Goal: Communication & Community: Answer question/provide support

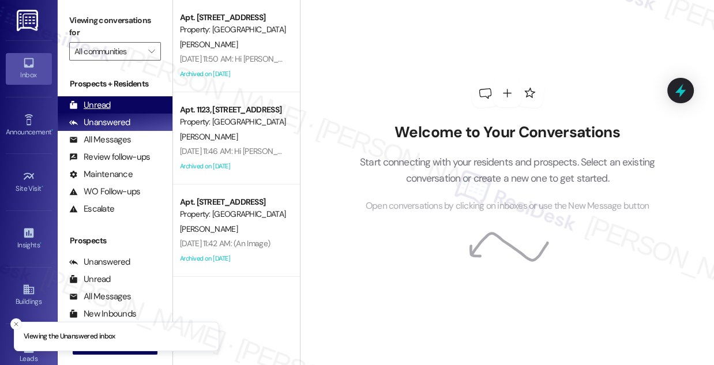
click at [93, 111] on div "Unread" at bounding box center [90, 105] width 42 height 12
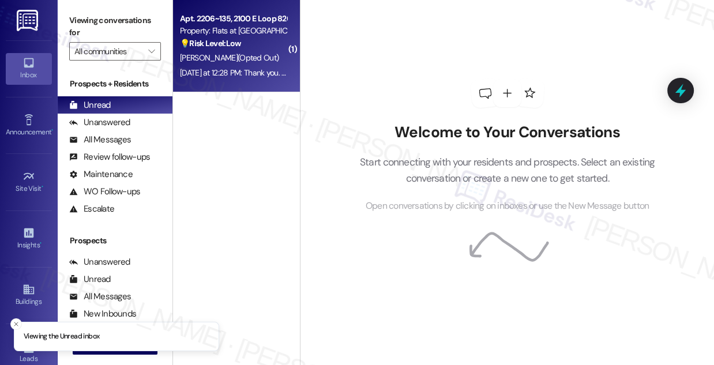
click at [255, 75] on div "[DATE] at 12:28 PM: Thank you. You will no longer receive texts from this threa…" at bounding box center [470, 72] width 580 height 10
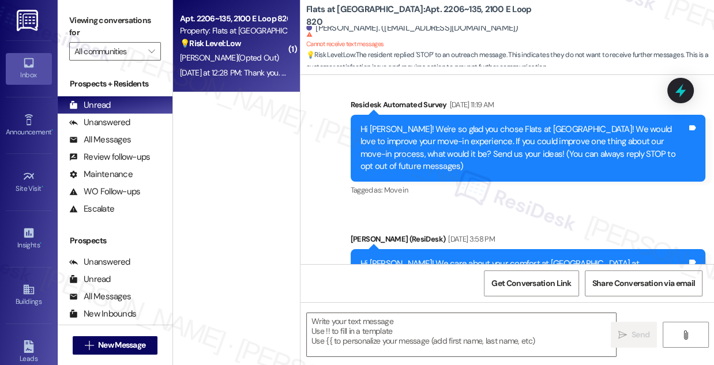
type textarea "Fetching suggested responses. Please feel free to read through the conversation…"
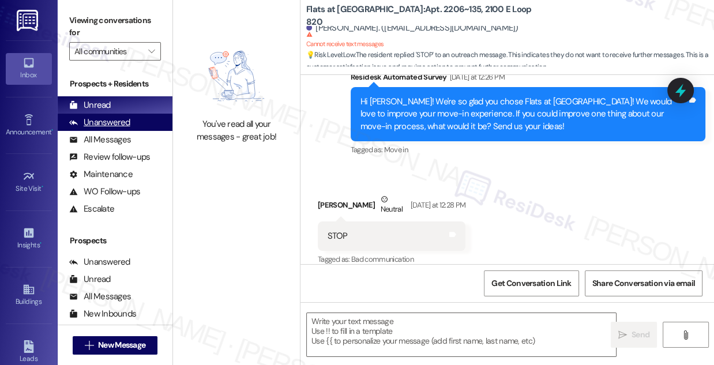
click at [118, 122] on div "Unanswered" at bounding box center [99, 123] width 61 height 12
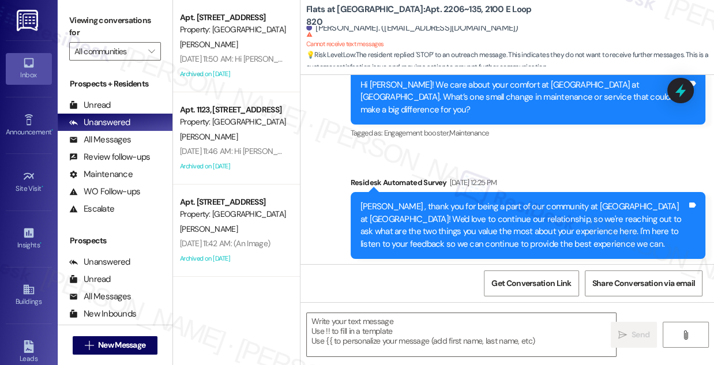
type textarea "Fetching suggested responses. Please feel free to read through the conversation…"
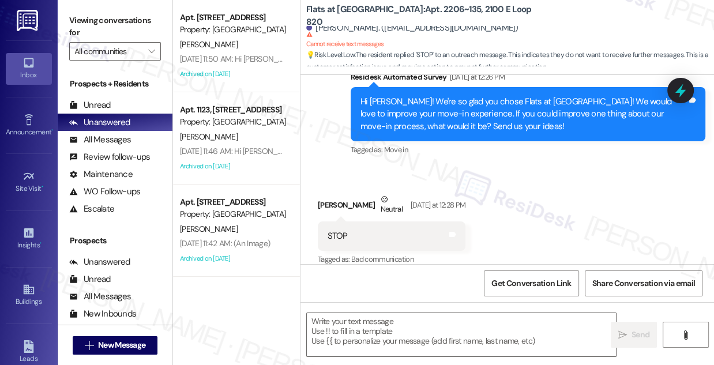
scroll to position [962, 0]
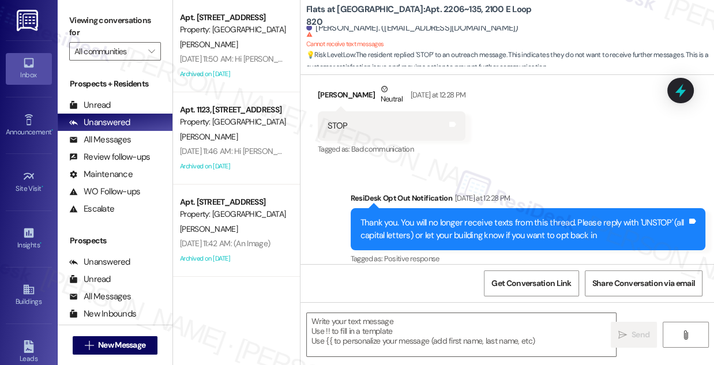
click at [442, 217] on div "Thank you. You will no longer receive texts from this thread. Please reply with…" at bounding box center [524, 229] width 327 height 25
click at [441, 217] on div "Thank you. You will no longer receive texts from this thread. Please reply with…" at bounding box center [524, 229] width 327 height 25
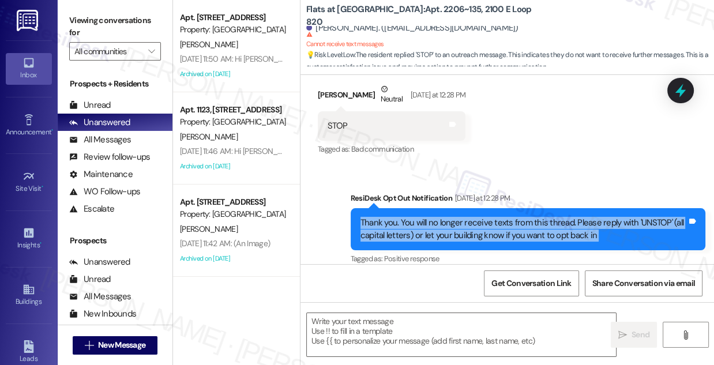
click at [441, 217] on div "Thank you. You will no longer receive texts from this thread. Please reply with…" at bounding box center [524, 229] width 327 height 25
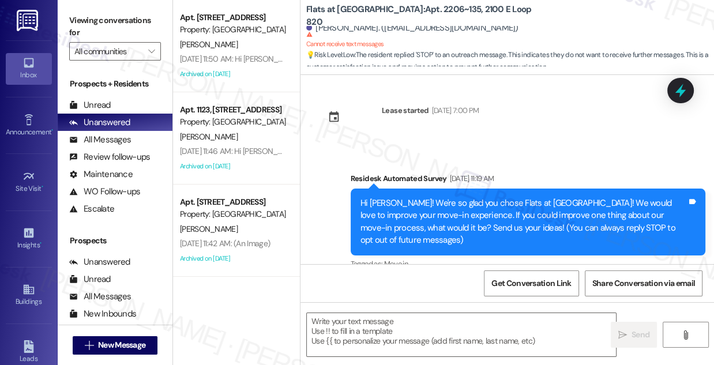
scroll to position [0, 0]
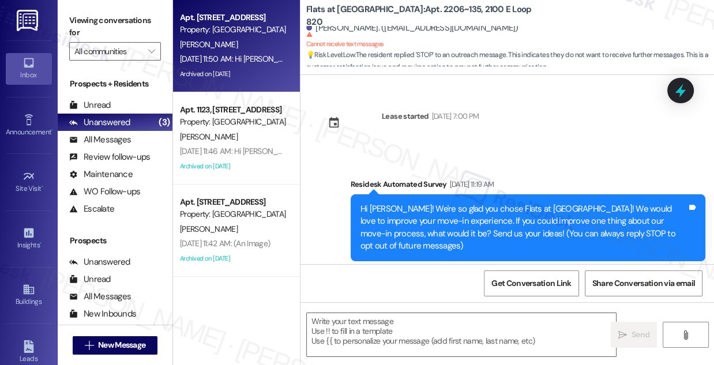
click at [270, 42] on div "[PERSON_NAME]" at bounding box center [233, 44] width 109 height 14
type textarea "Fetching suggested responses. Please feel free to read through the conversation…"
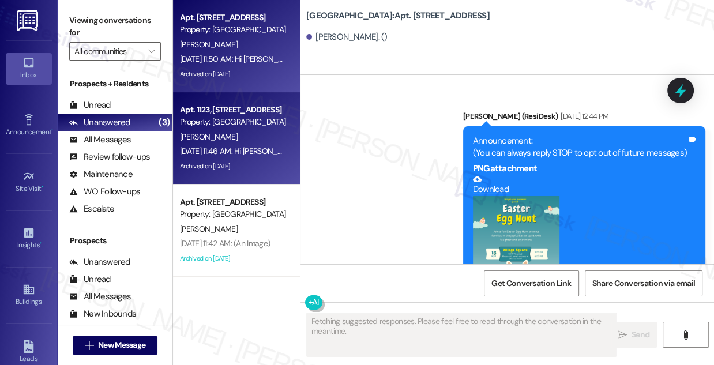
scroll to position [5363, 0]
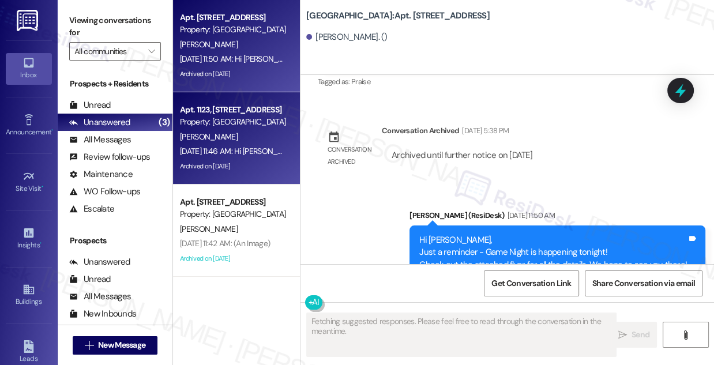
click at [219, 128] on div "Property: [GEOGRAPHIC_DATA]" at bounding box center [233, 122] width 107 height 12
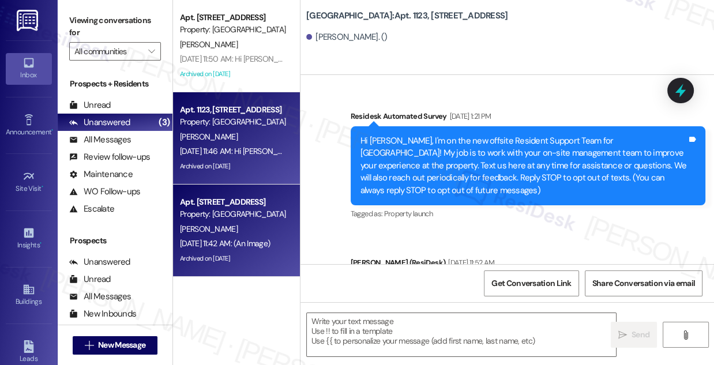
type textarea "Fetching suggested responses. Please feel free to read through the conversation…"
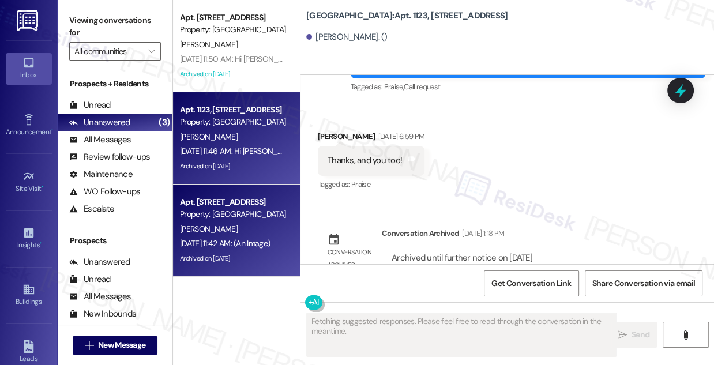
scroll to position [17340, 0]
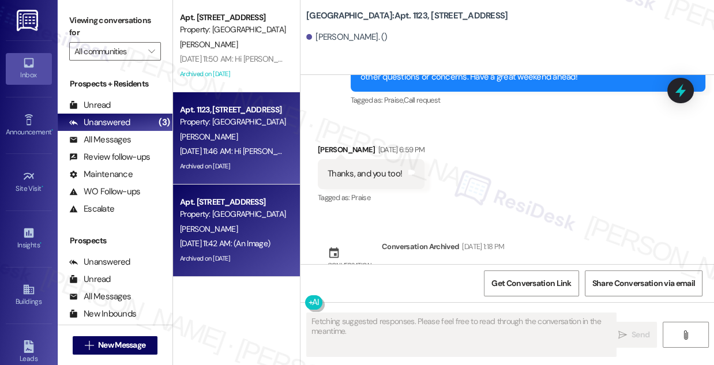
click at [238, 214] on div "Property: [GEOGRAPHIC_DATA]" at bounding box center [233, 214] width 107 height 12
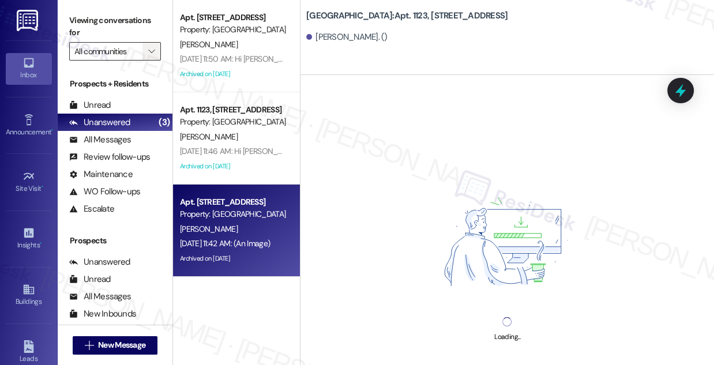
click at [151, 55] on icon "" at bounding box center [151, 51] width 6 height 9
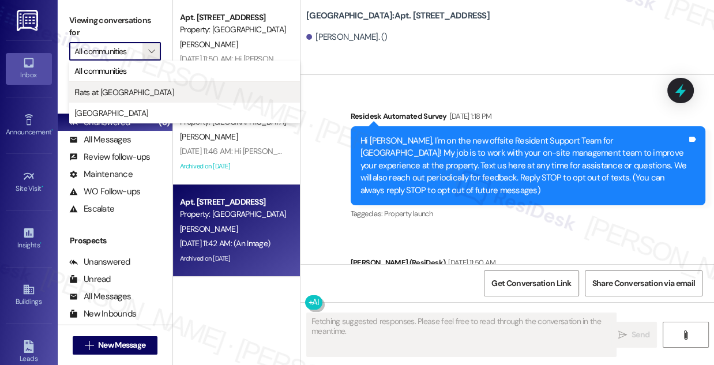
type textarea "Fetching suggested responses. Please feel free to read through the conversation…"
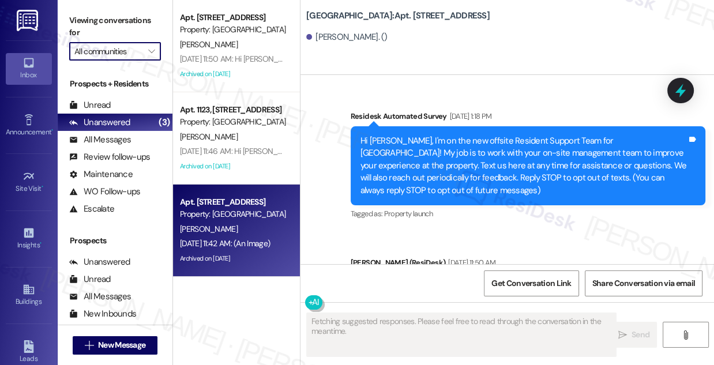
scroll to position [31649, 0]
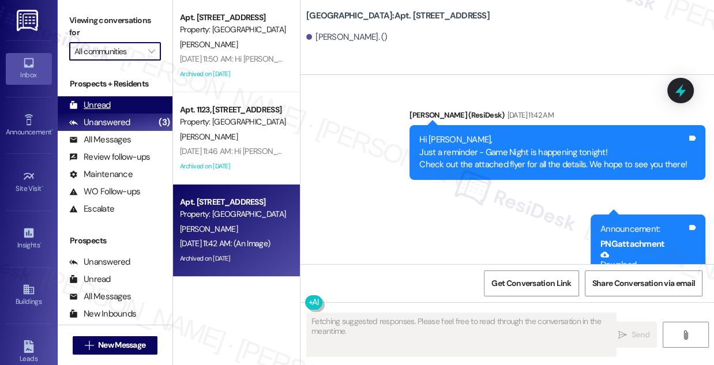
click at [116, 102] on div "Unread (0)" at bounding box center [115, 104] width 115 height 17
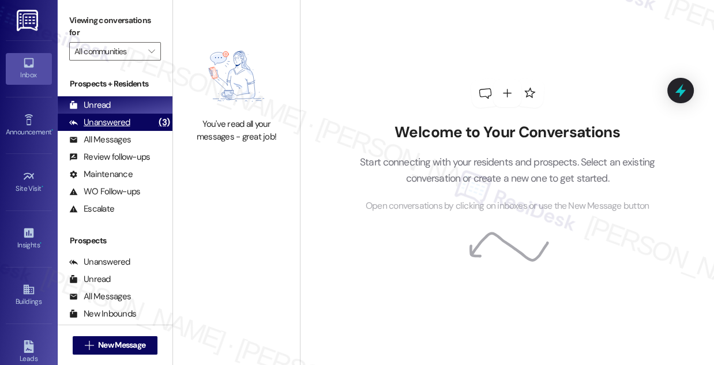
drag, startPoint x: 98, startPoint y: 125, endPoint x: 141, endPoint y: 129, distance: 42.9
click at [98, 125] on div "Unanswered" at bounding box center [99, 123] width 61 height 12
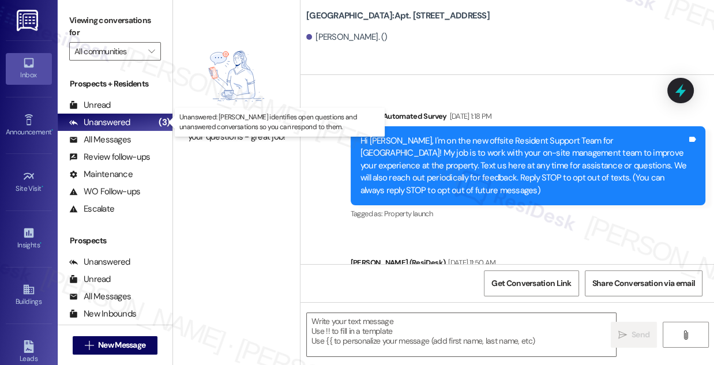
type textarea "Fetching suggested responses. Please feel free to read through the conversation…"
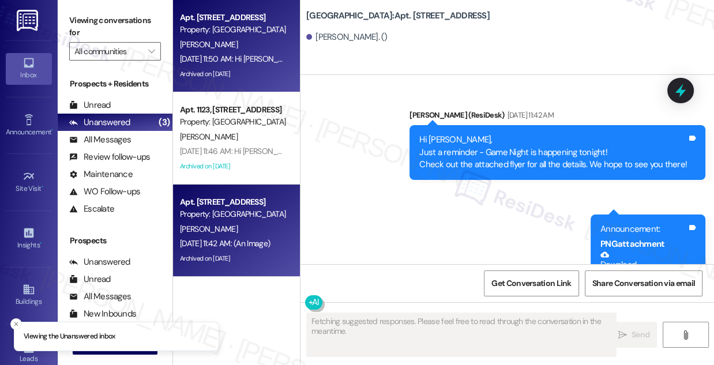
click at [229, 75] on div "Archived on [DATE]" at bounding box center [233, 74] width 109 height 14
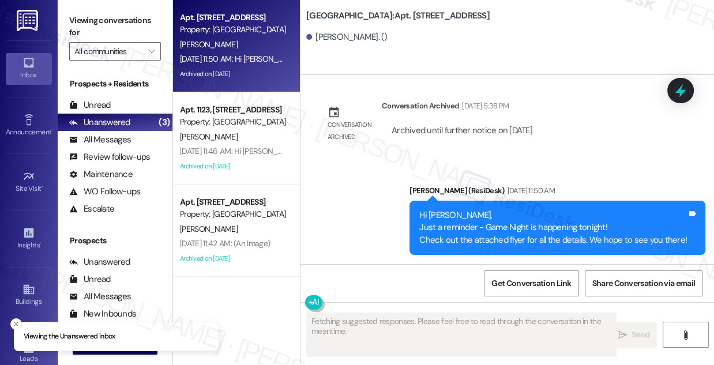
scroll to position [5363, 0]
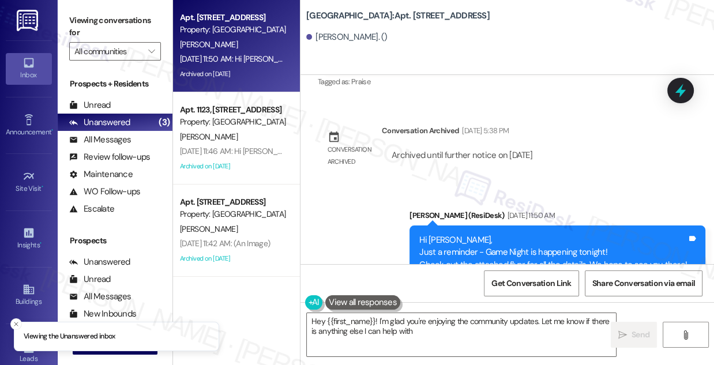
type textarea "Hey {{first_name}}! I'm glad you're enjoying the community updates. Let me know…"
